Goal: Check status

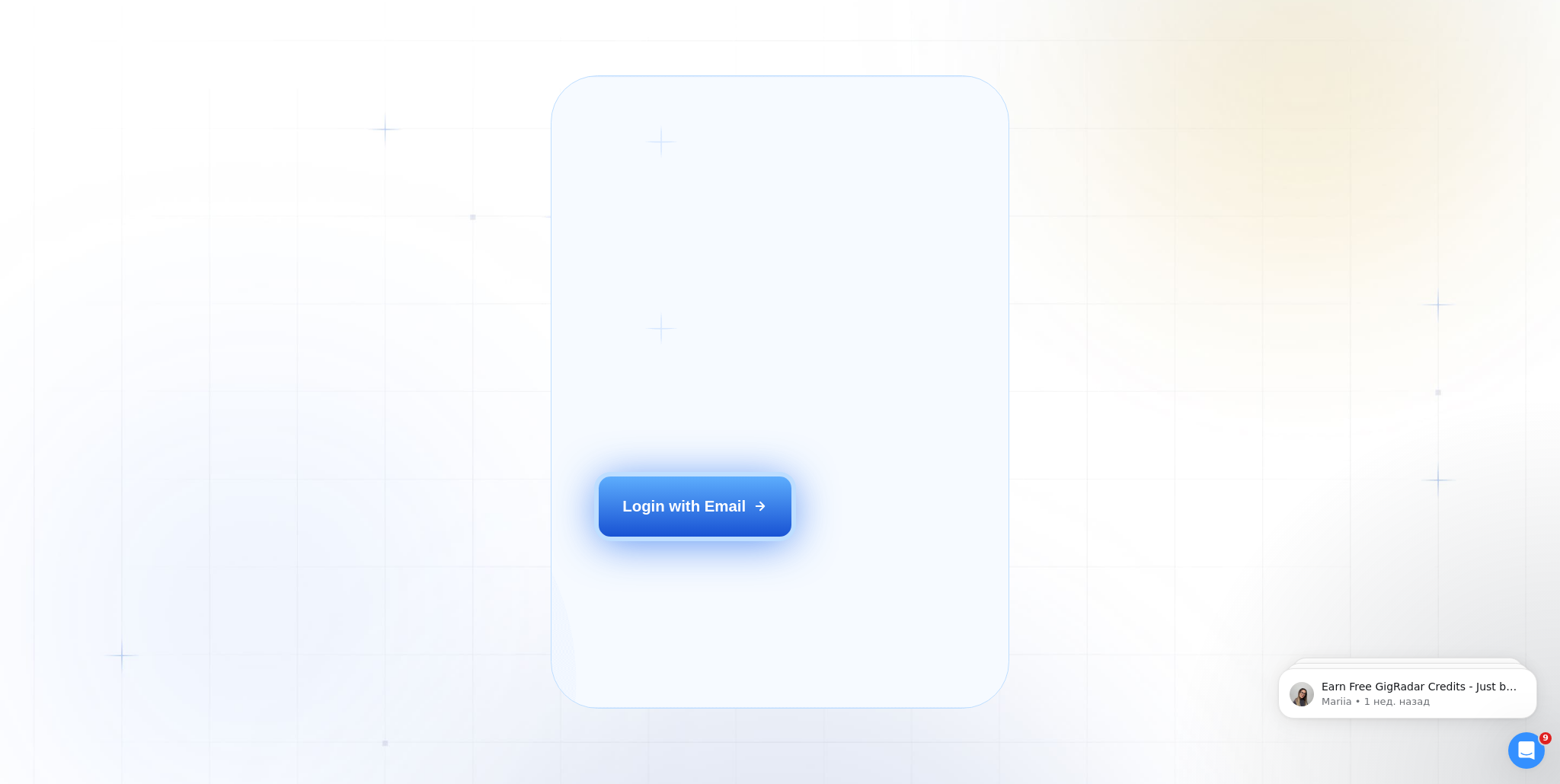
click at [651, 517] on div "Login with Email" at bounding box center [683, 506] width 123 height 21
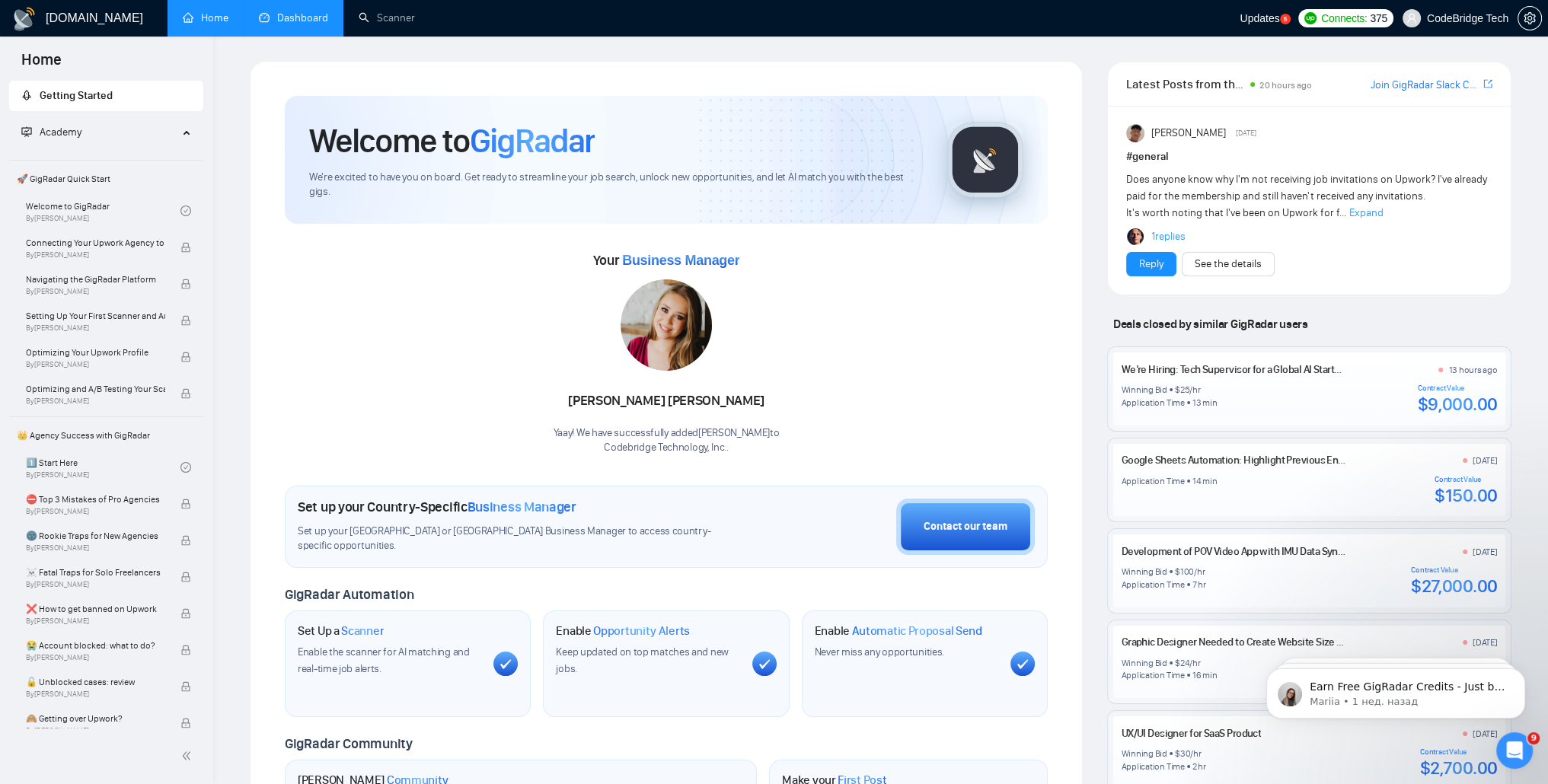
click at [276, 22] on link "Dashboard" at bounding box center [293, 18] width 69 height 13
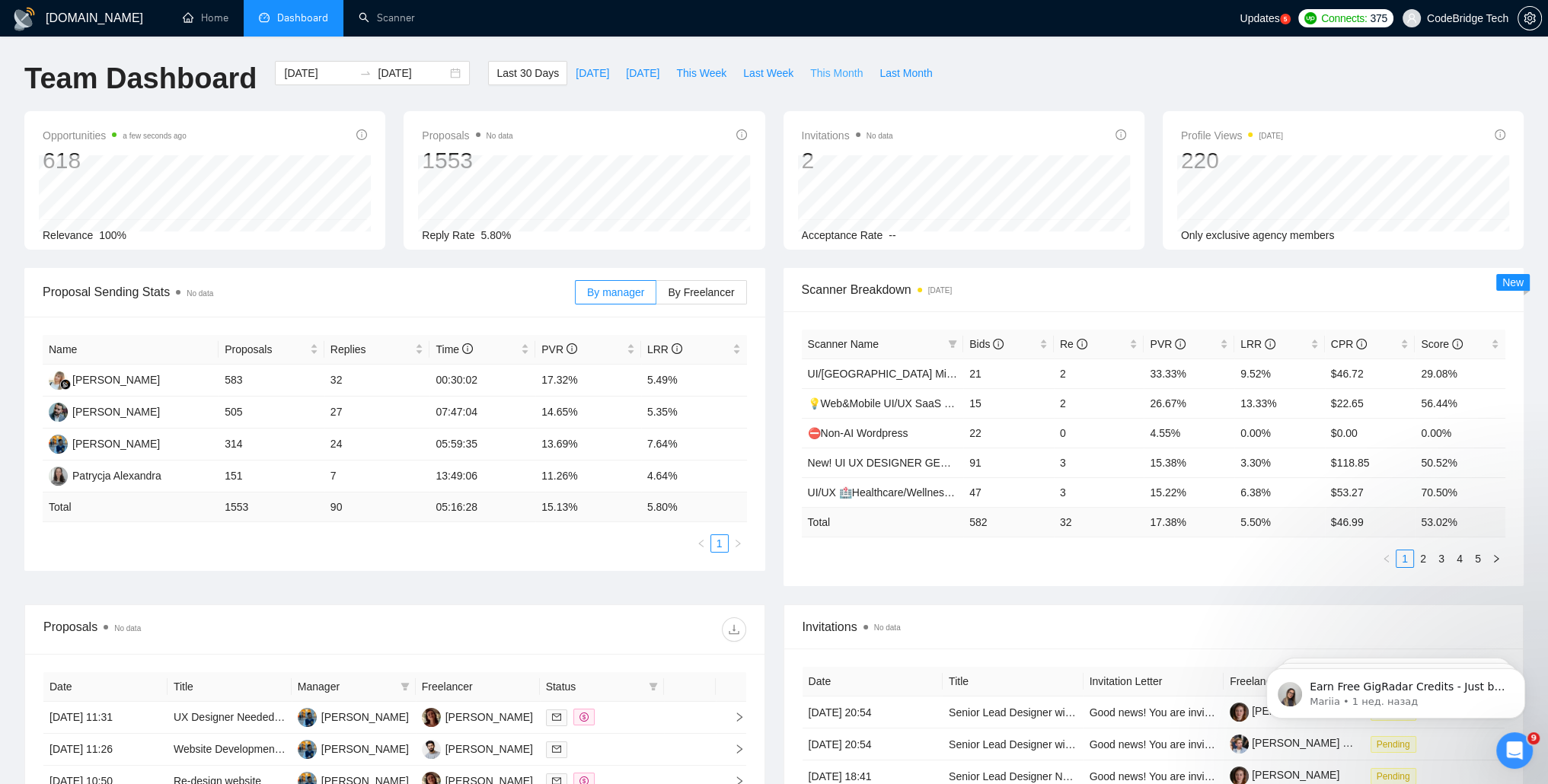
click at [810, 80] on span "This Month" at bounding box center [836, 73] width 53 height 17
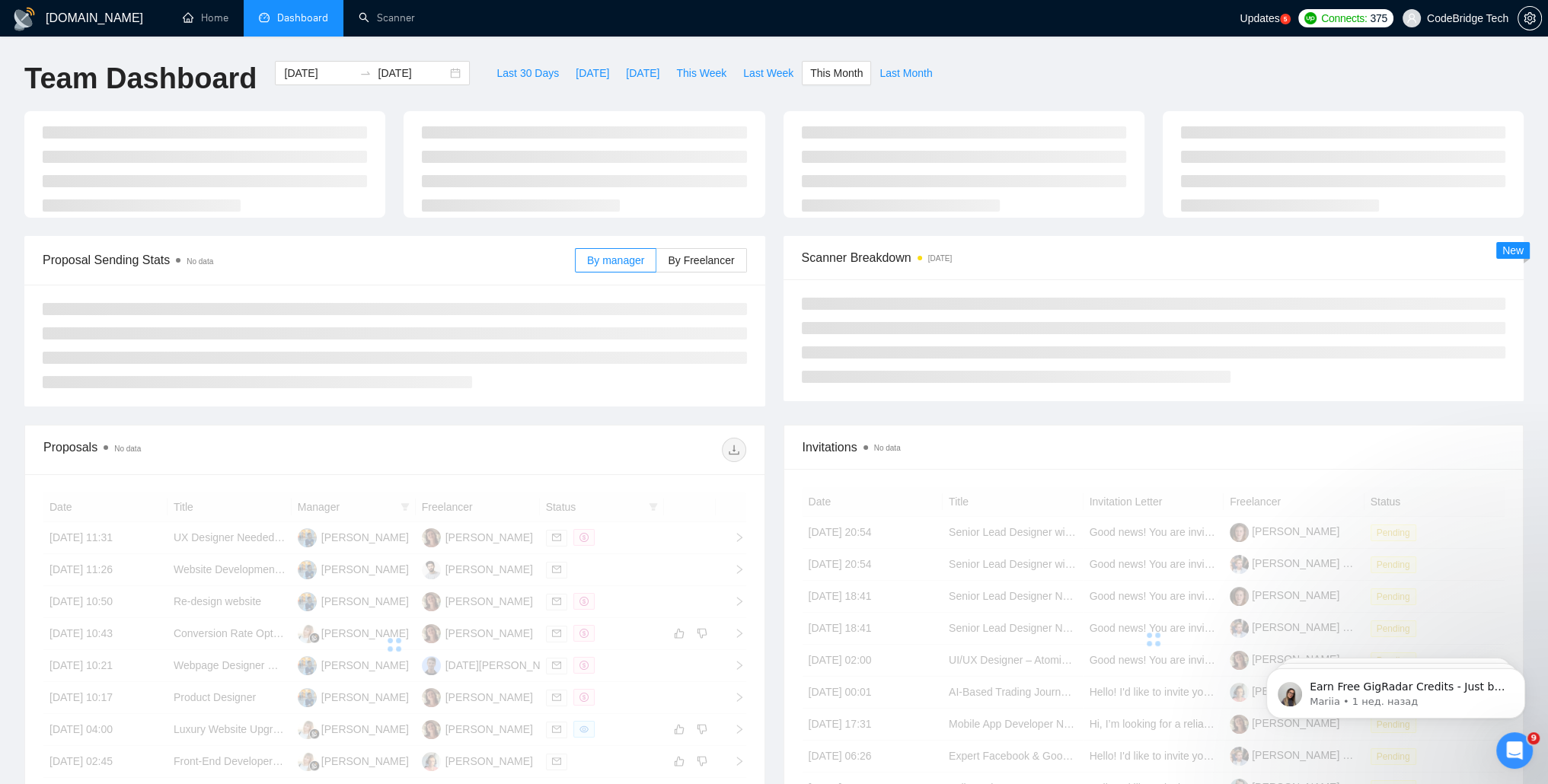
type input "[DATE]"
